Goal: Transaction & Acquisition: Purchase product/service

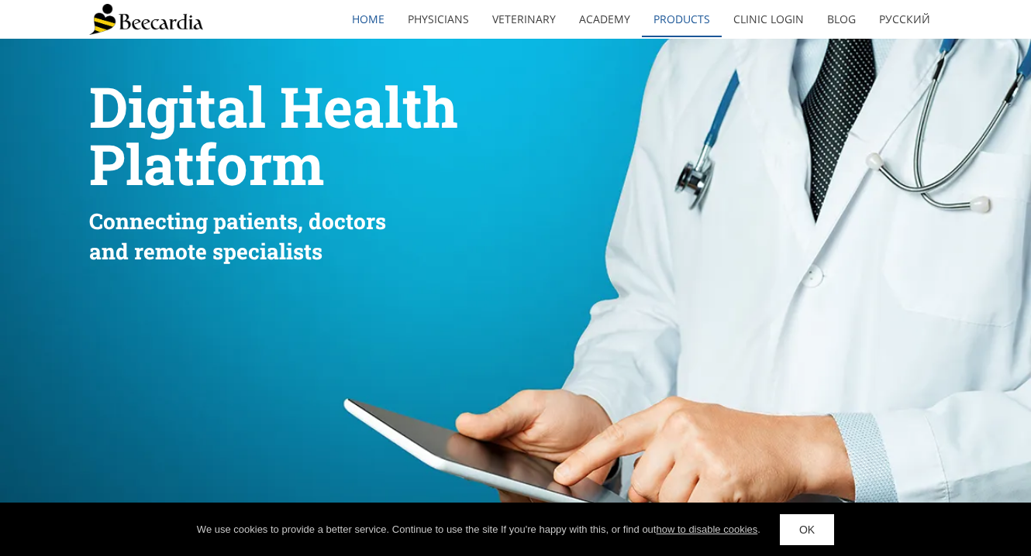
click at [684, 22] on link "Products" at bounding box center [682, 20] width 80 height 36
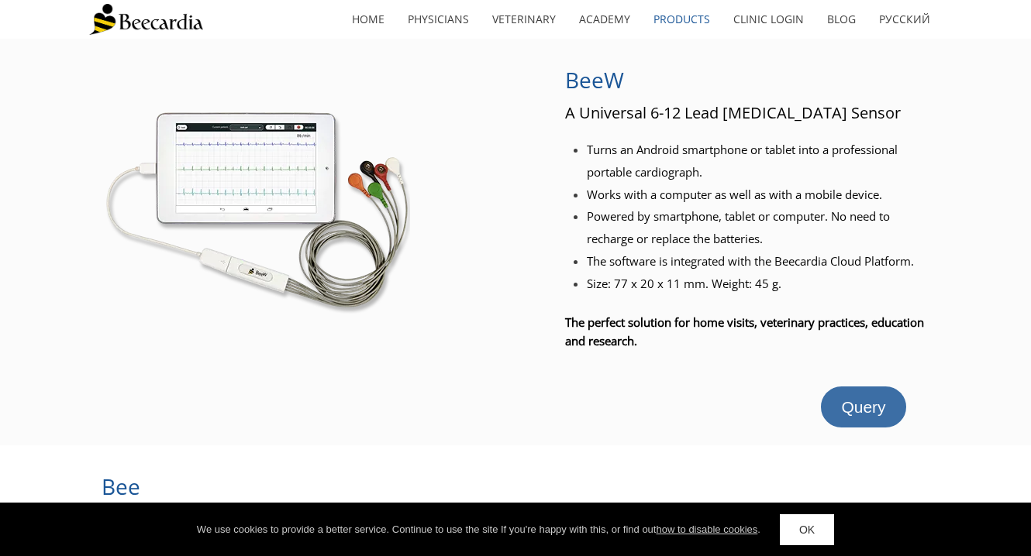
click at [867, 405] on span "Query" at bounding box center [863, 407] width 44 height 18
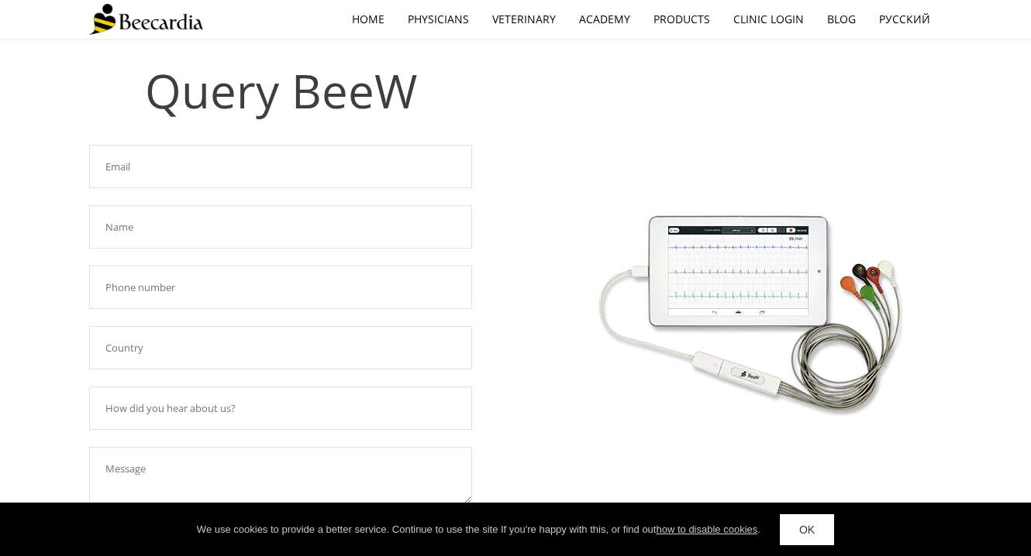
scroll to position [43, 0]
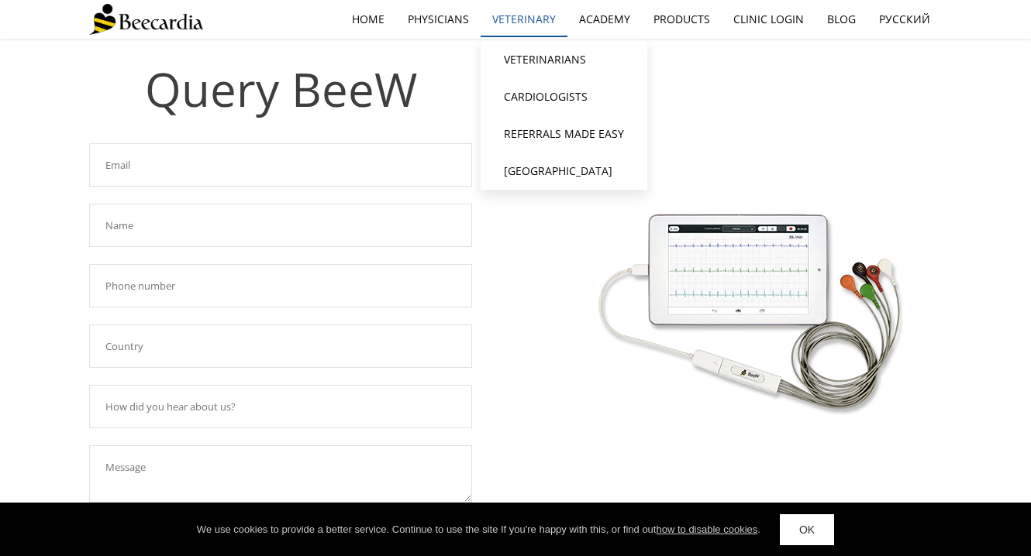
click at [506, 19] on link "Veterinary" at bounding box center [523, 20] width 87 height 36
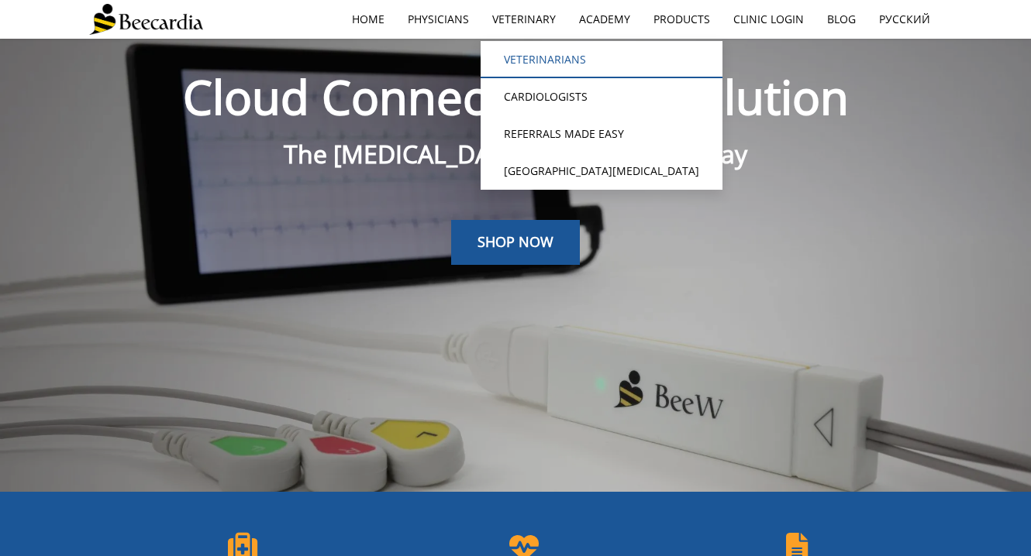
scroll to position [39, 0]
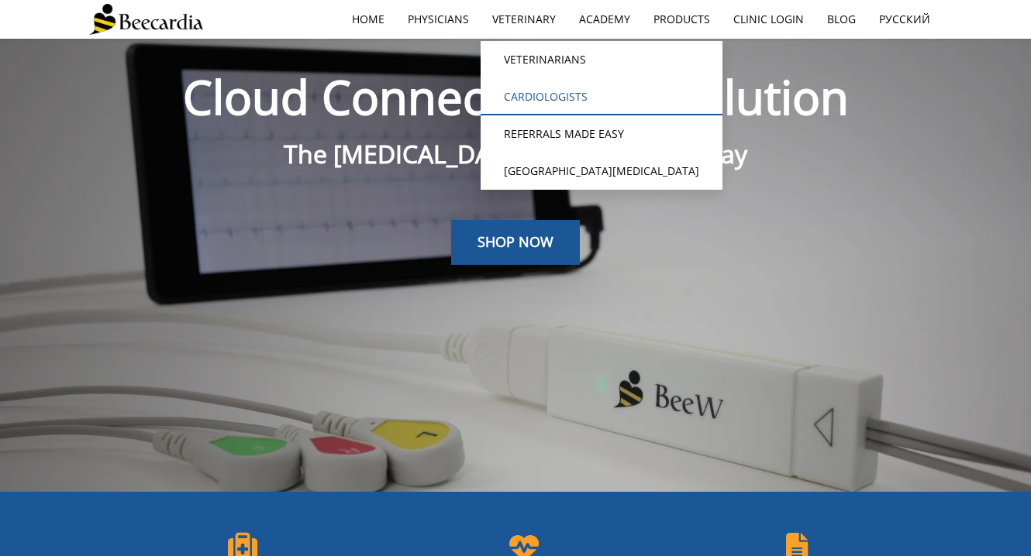
click at [544, 95] on link "Cardiologists" at bounding box center [601, 96] width 242 height 37
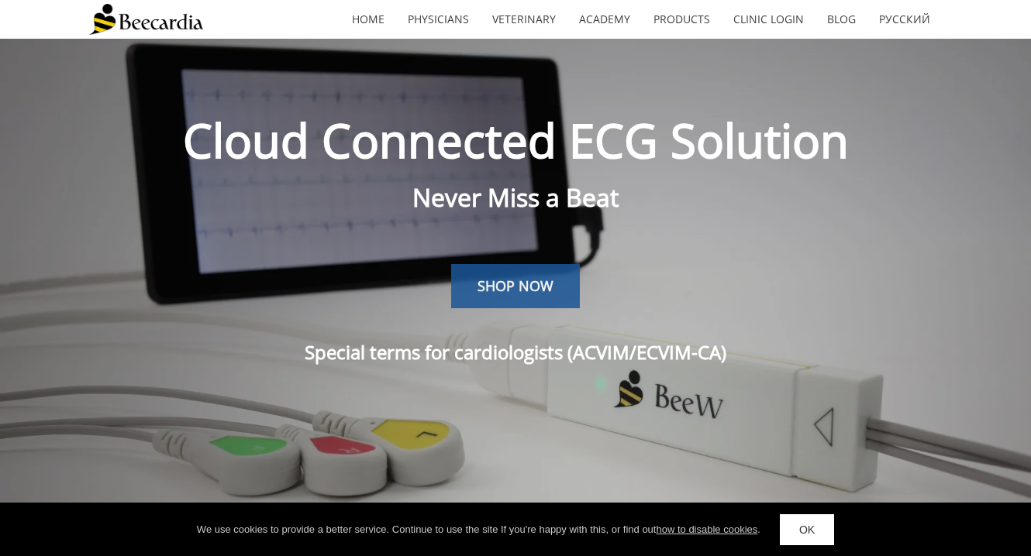
click at [496, 277] on span "SHOP NOW" at bounding box center [515, 286] width 76 height 19
